Goal: Task Accomplishment & Management: Manage account settings

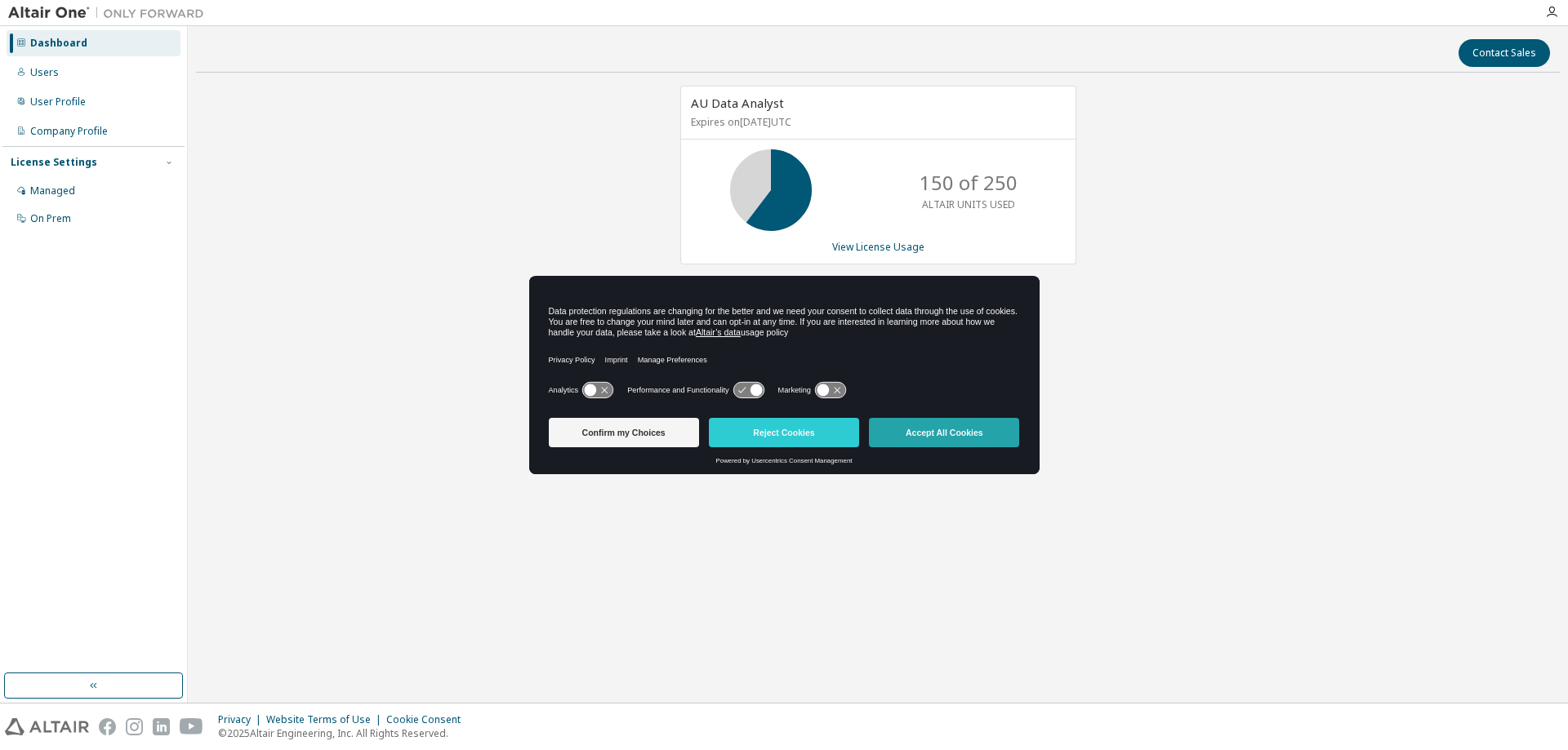
click at [930, 437] on button "Accept All Cookies" at bounding box center [943, 432] width 150 height 29
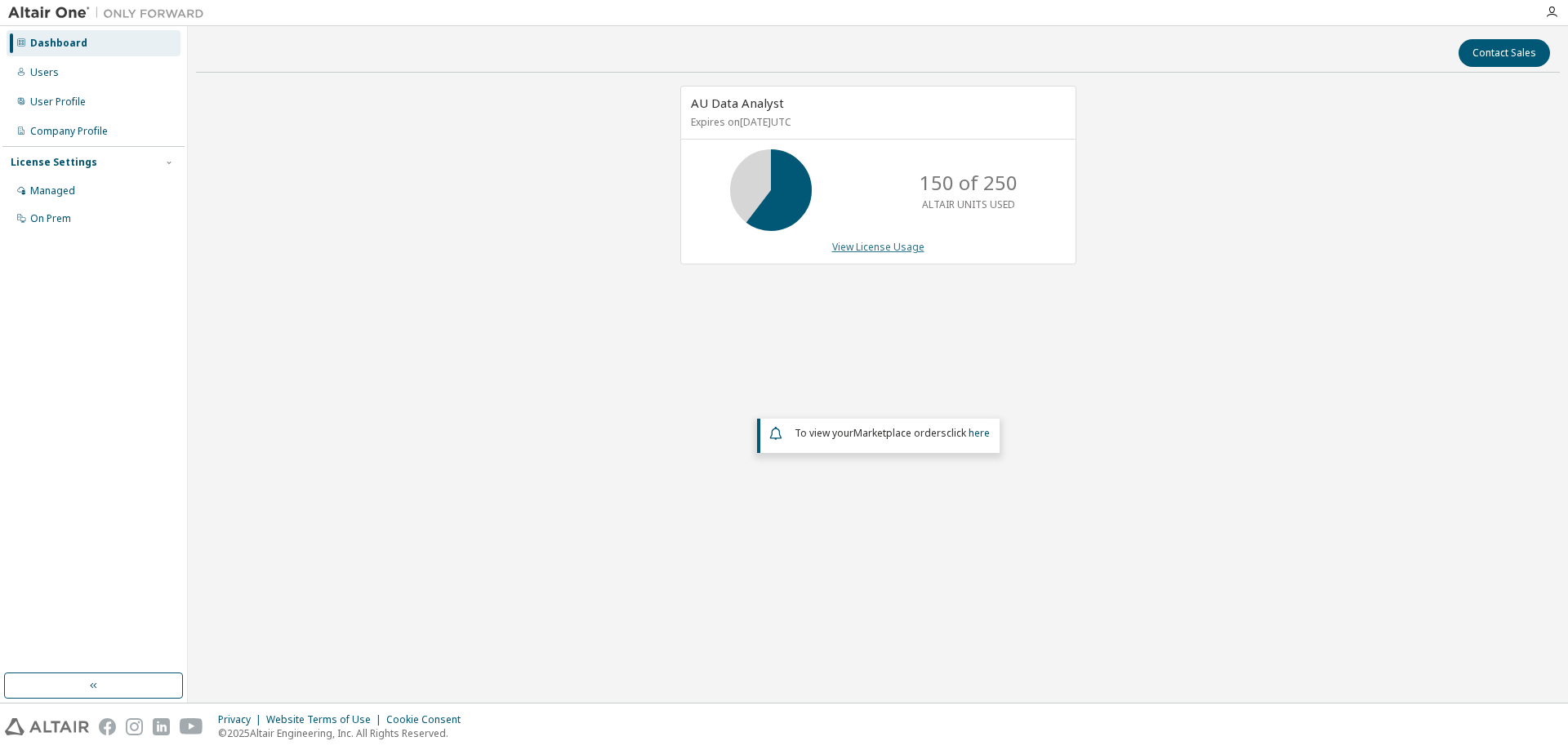
click at [855, 248] on link "View License Usage" at bounding box center [878, 247] width 93 height 14
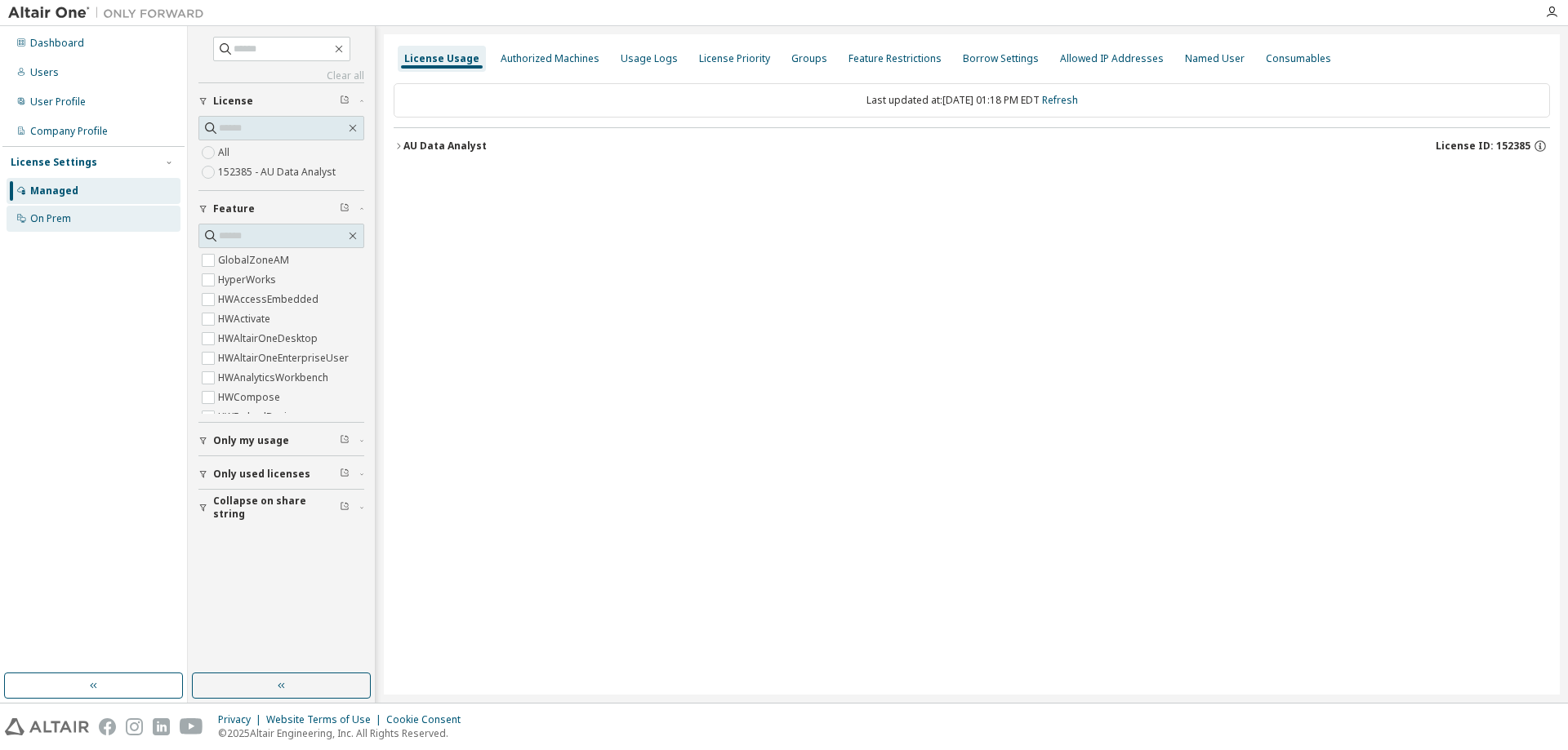
click at [44, 217] on div "On Prem" at bounding box center [51, 219] width 41 height 13
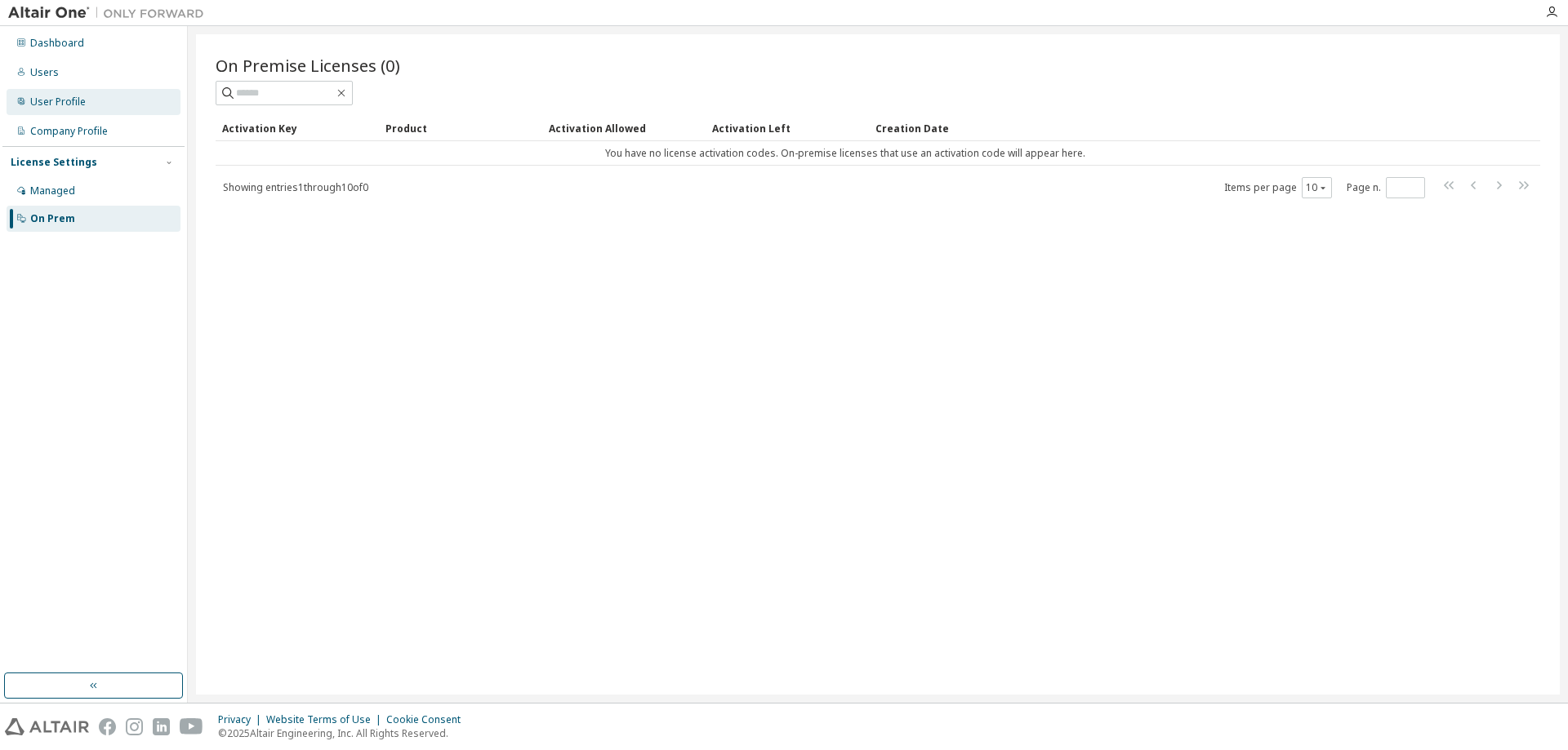
click at [53, 106] on div "User Profile" at bounding box center [58, 101] width 55 height 13
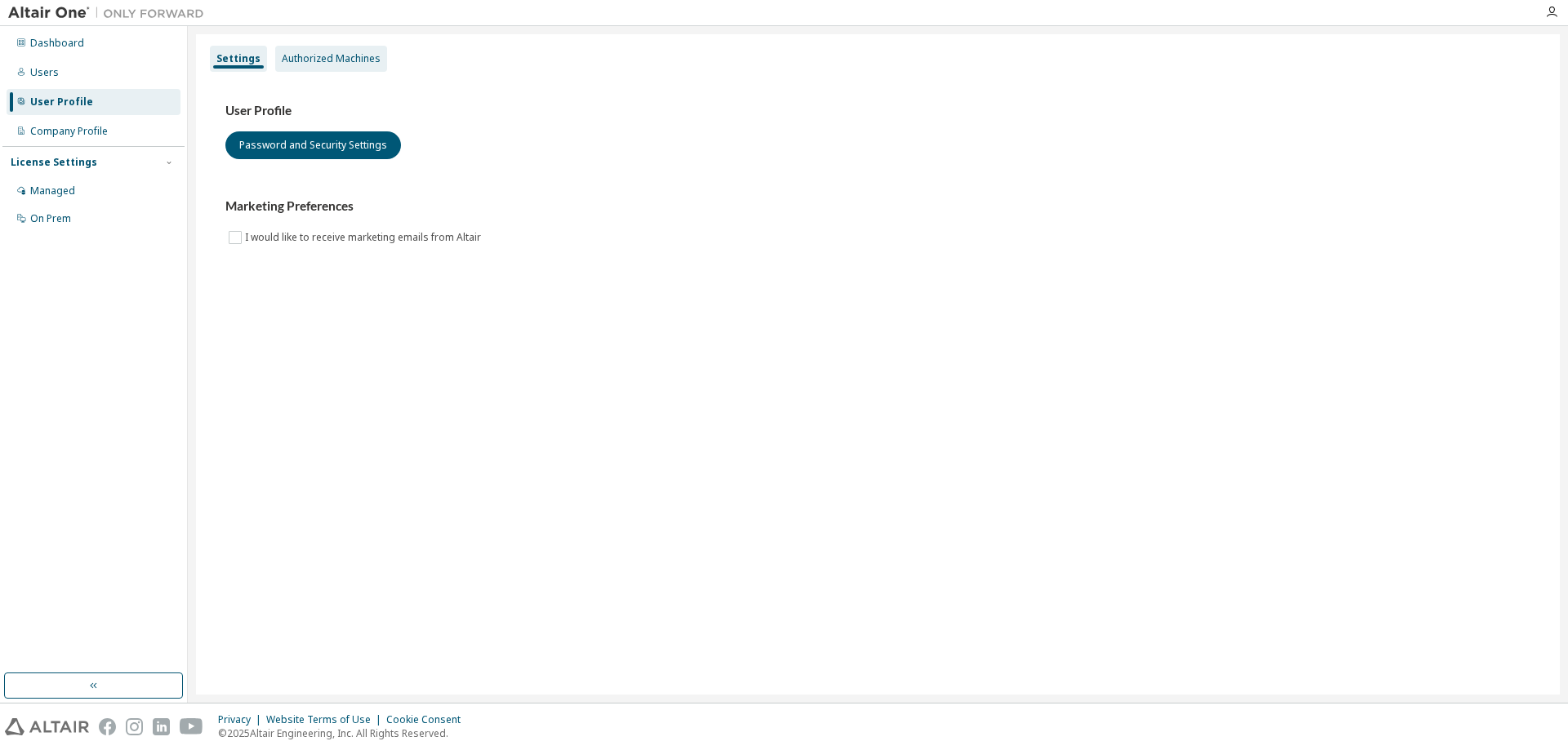
click at [327, 58] on div "Authorized Machines" at bounding box center [331, 59] width 99 height 13
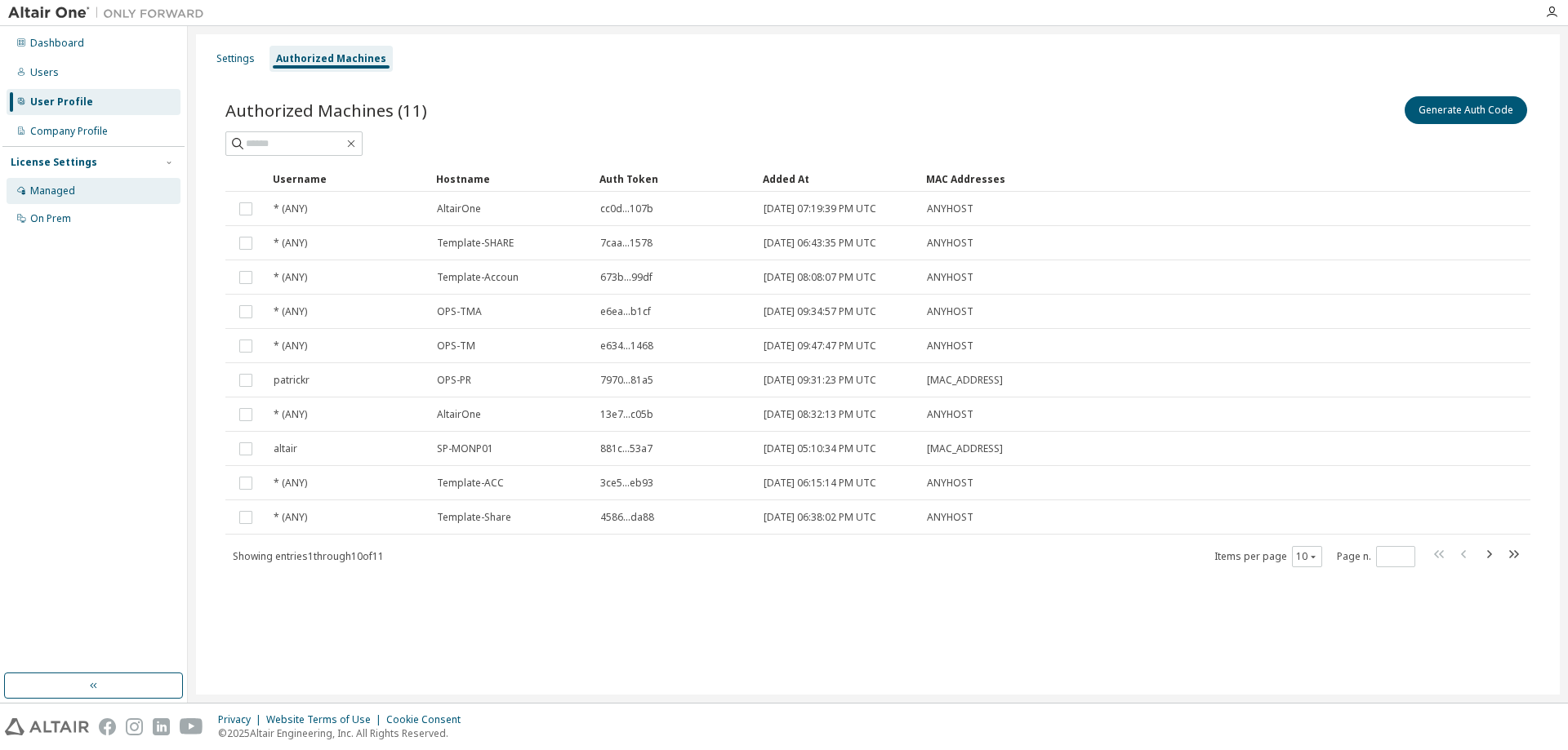
click at [45, 183] on div "Managed" at bounding box center [93, 190] width 174 height 26
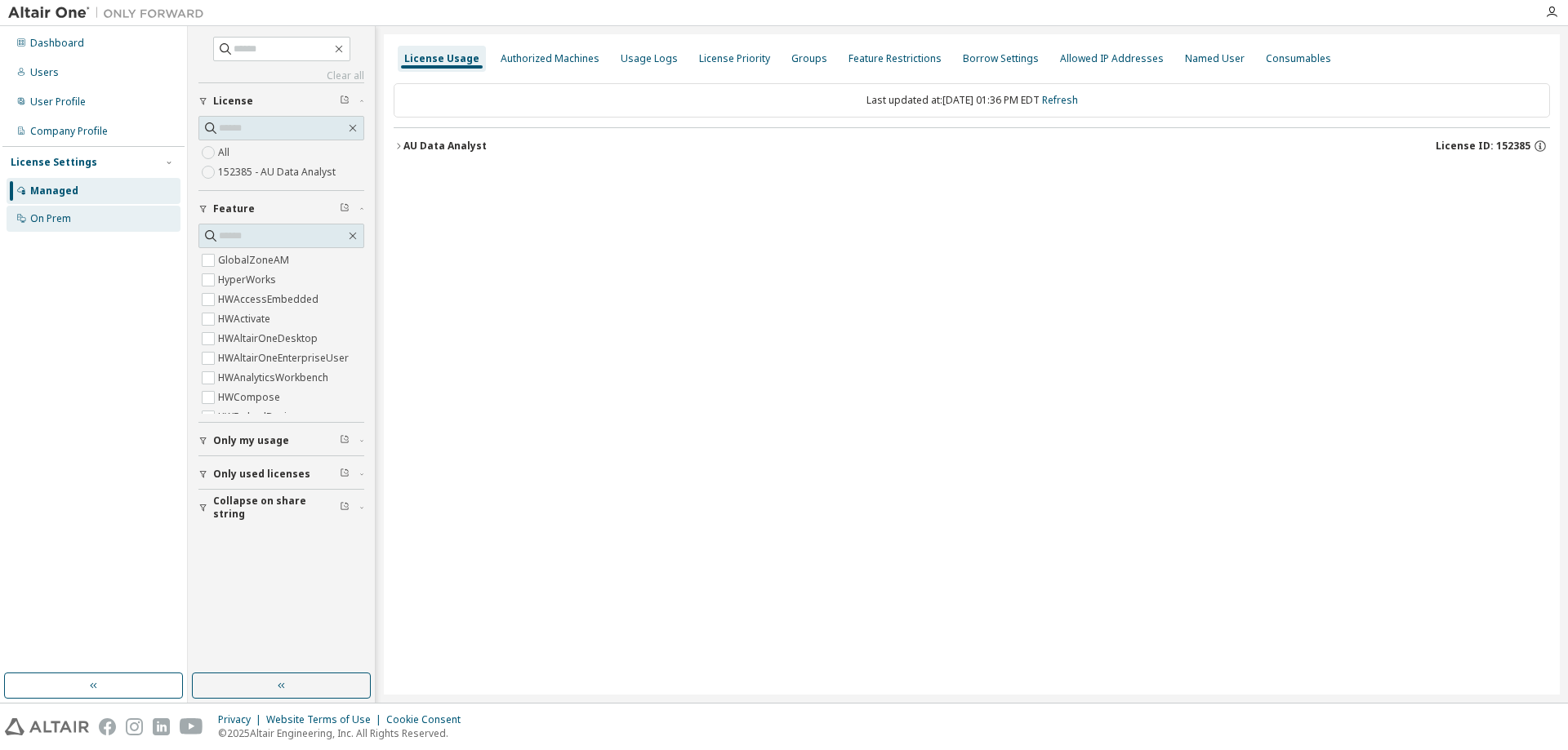
click at [36, 216] on div "On Prem" at bounding box center [51, 219] width 41 height 13
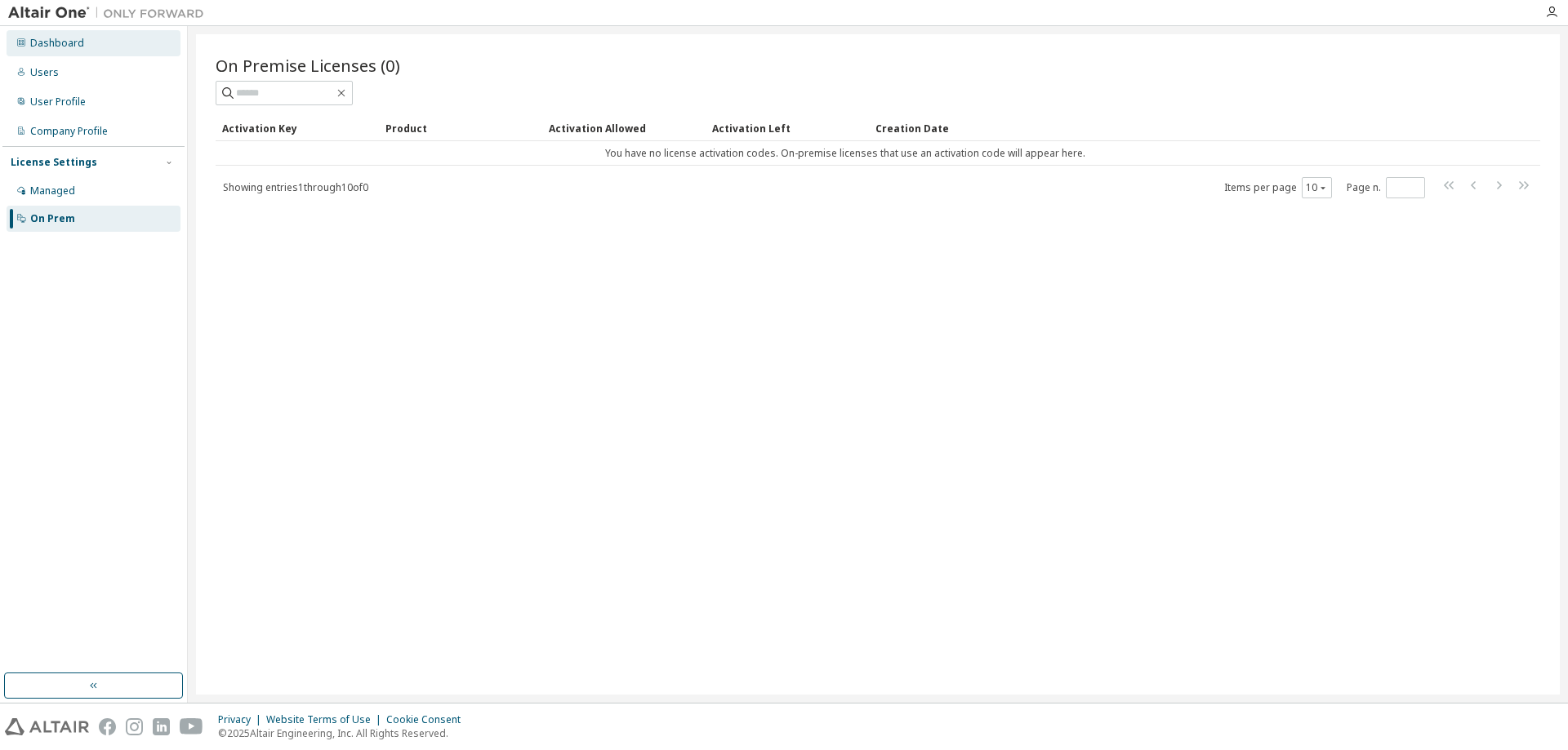
click at [66, 49] on div "Dashboard" at bounding box center [57, 43] width 54 height 13
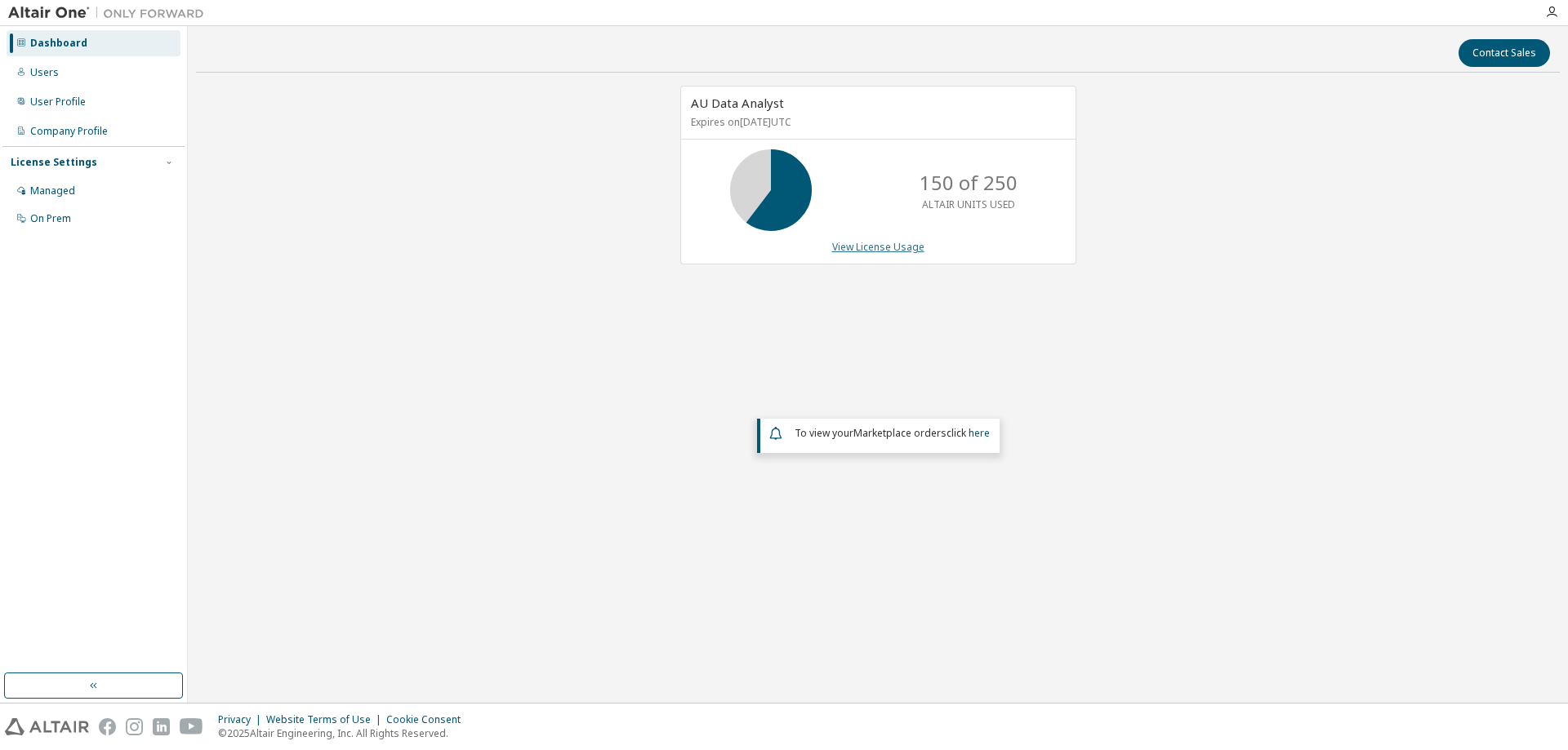
click at [861, 245] on link "View License Usage" at bounding box center [878, 247] width 93 height 14
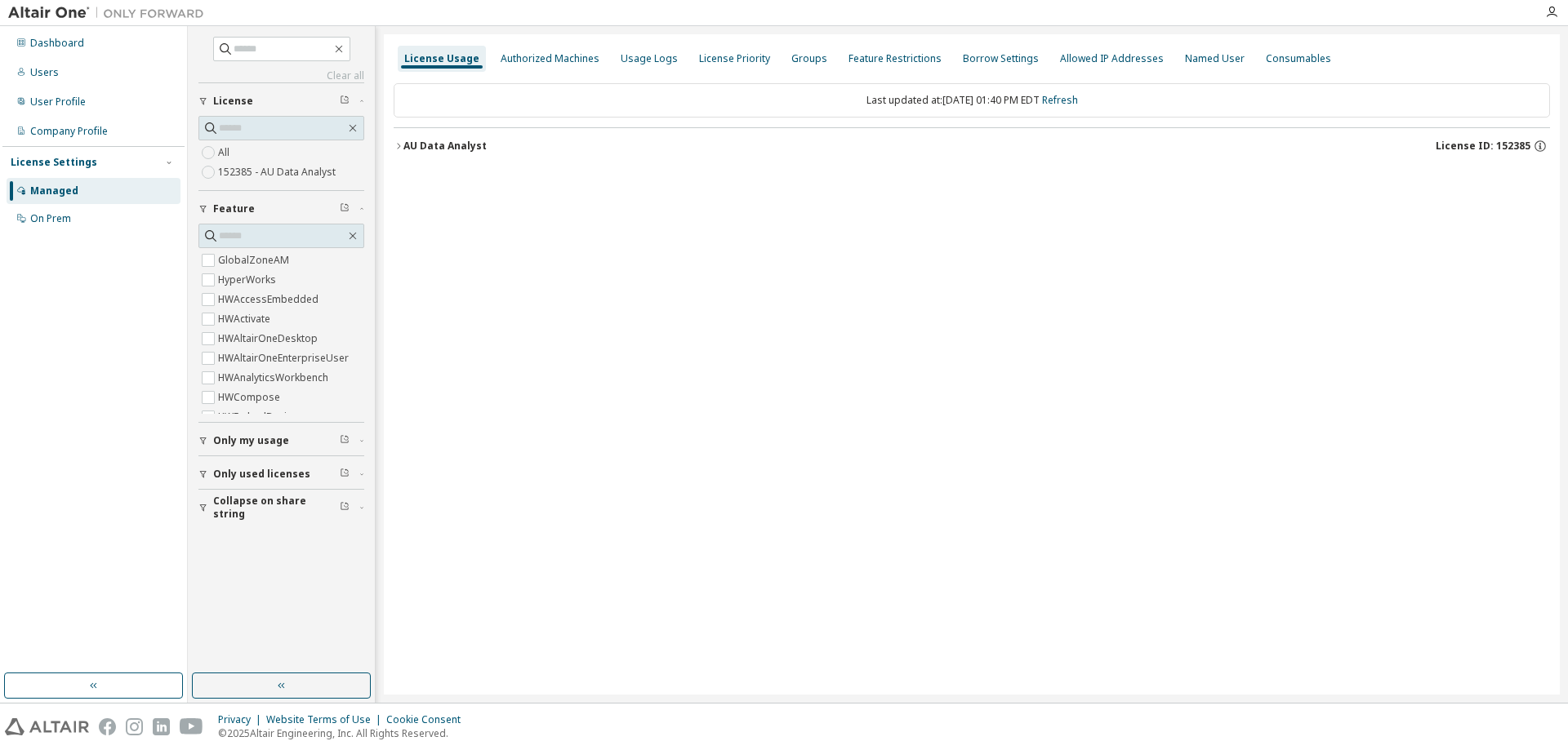
click at [402, 143] on icon "button" at bounding box center [398, 146] width 10 height 10
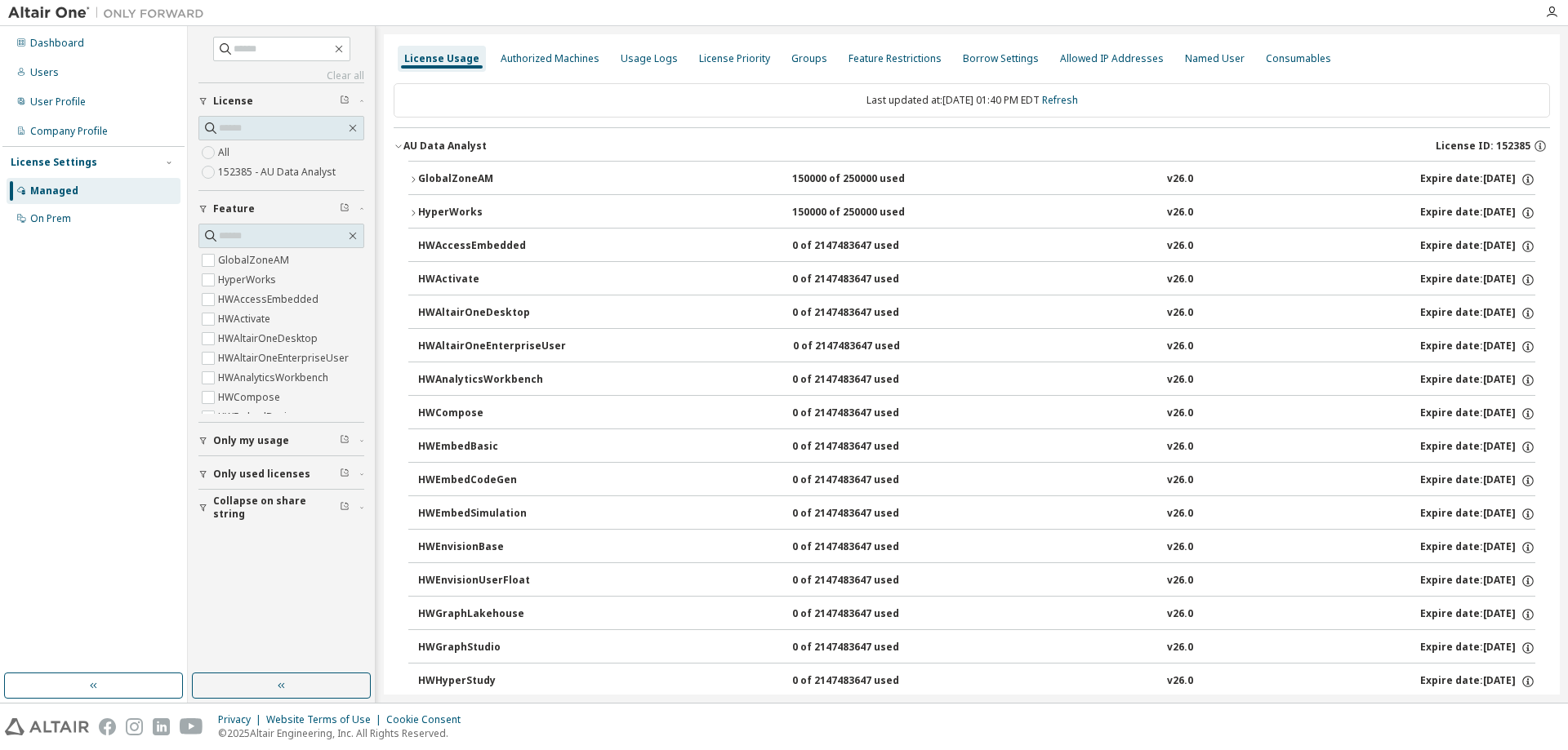
click at [402, 143] on icon "button" at bounding box center [398, 146] width 10 height 10
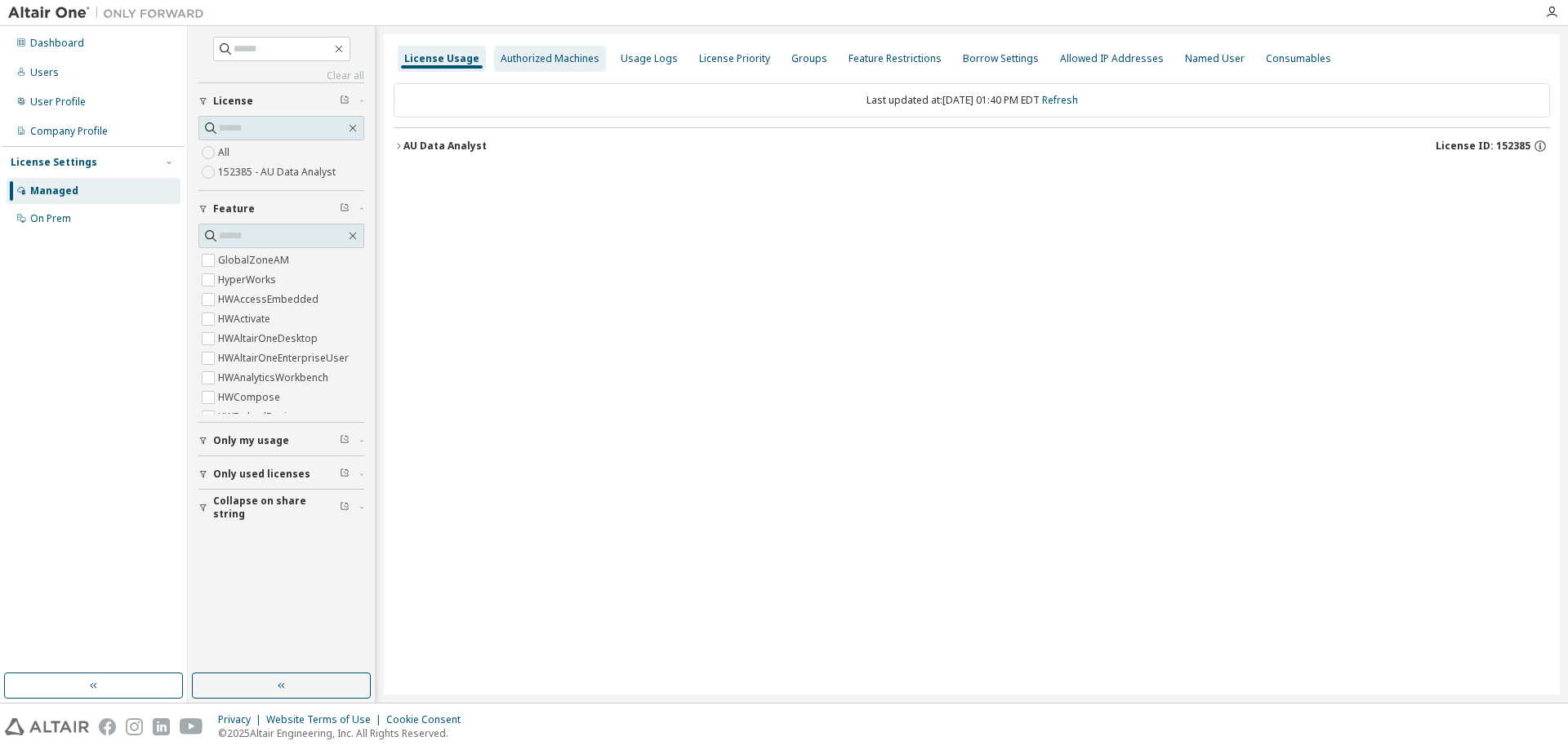
click at [521, 59] on div "Authorized Machines" at bounding box center [550, 59] width 99 height 13
